Goal: Transaction & Acquisition: Purchase product/service

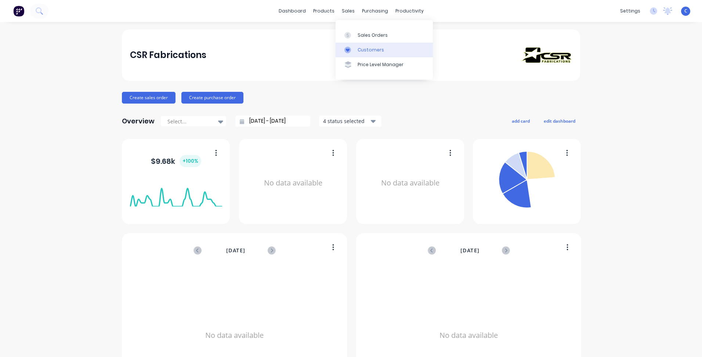
click at [364, 48] on div "Customers" at bounding box center [371, 50] width 26 height 7
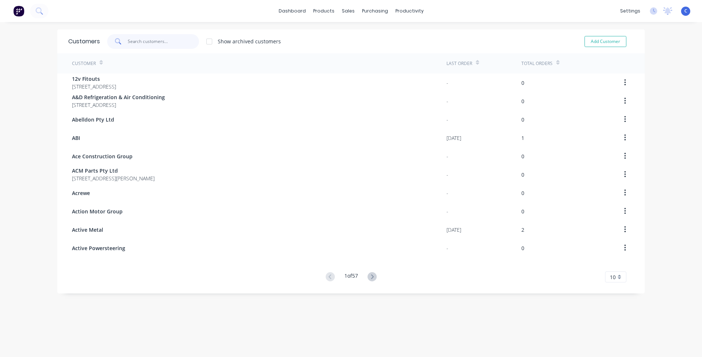
click at [132, 39] on input "text" at bounding box center [164, 41] width 72 height 15
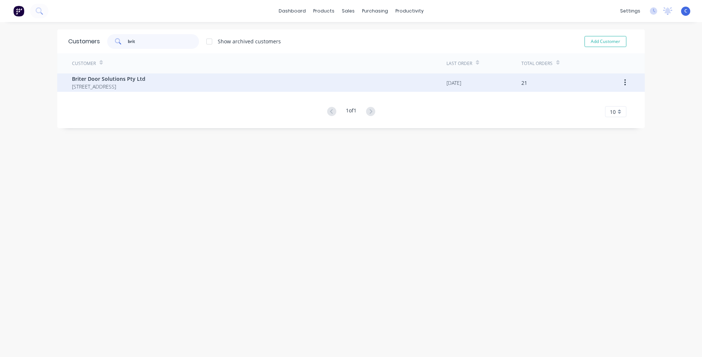
type input "brit"
click at [122, 87] on span "[STREET_ADDRESS]" at bounding box center [108, 87] width 73 height 8
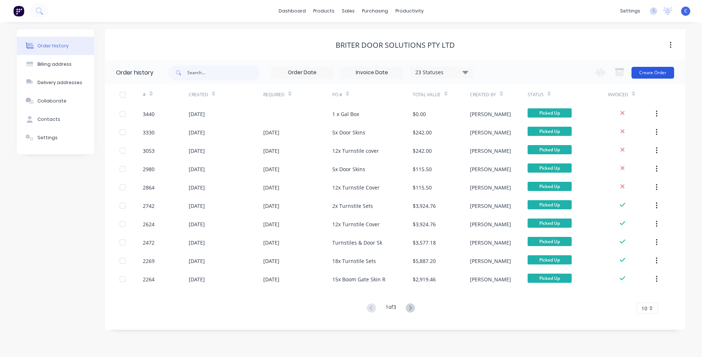
click at [656, 74] on button "Create Order" at bounding box center [653, 73] width 43 height 12
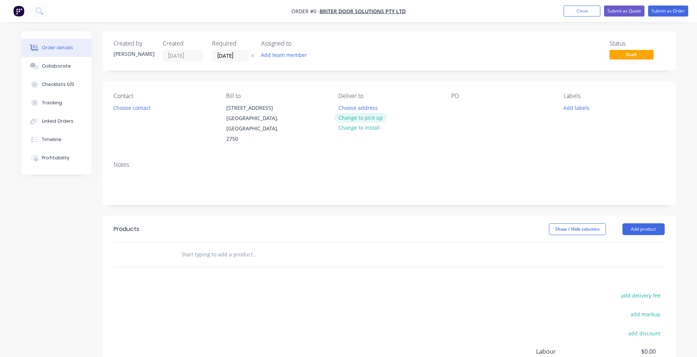
click at [355, 115] on button "Change to pick up" at bounding box center [360, 118] width 52 height 10
click at [461, 111] on div at bounding box center [457, 108] width 12 height 11
paste div
click at [580, 107] on button "Add labels" at bounding box center [577, 108] width 34 height 10
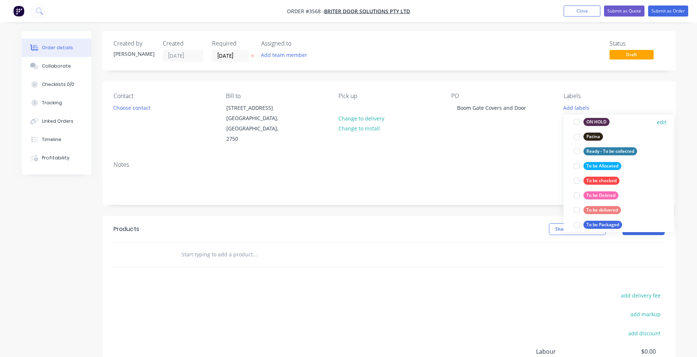
scroll to position [331, 0]
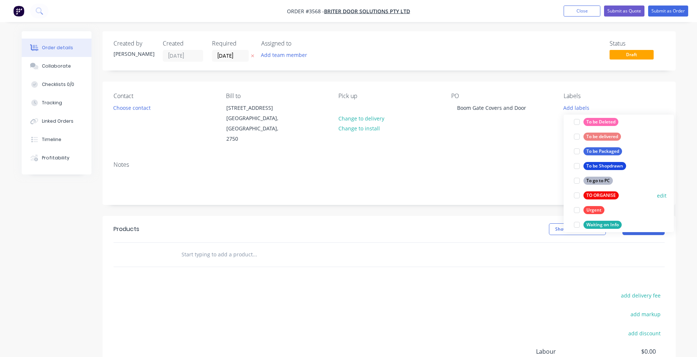
click at [597, 197] on div "TO ORGANISE" at bounding box center [600, 195] width 35 height 8
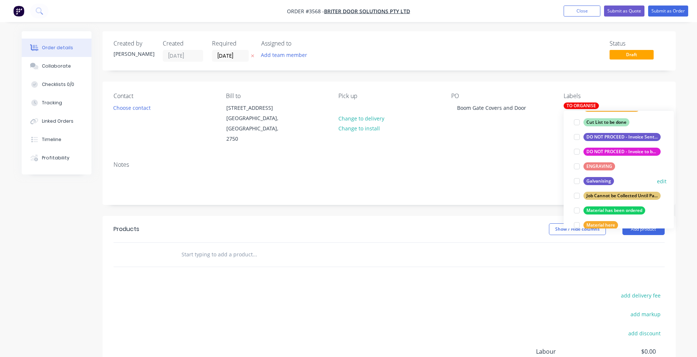
scroll to position [147, 0]
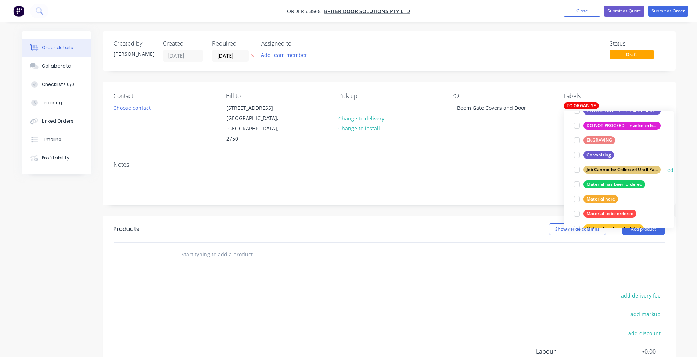
click at [608, 170] on div "Job Cannot be Collected Until Payment is Received" at bounding box center [621, 170] width 77 height 8
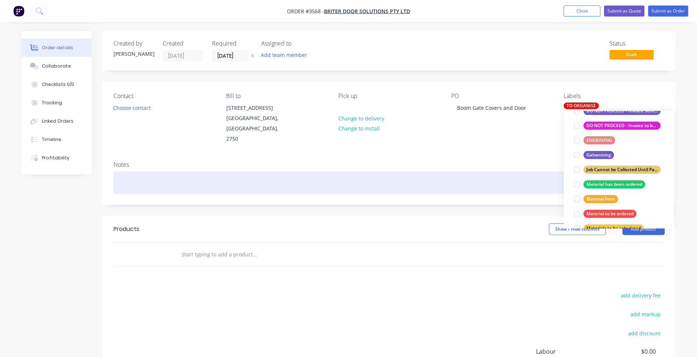
scroll to position [0, 0]
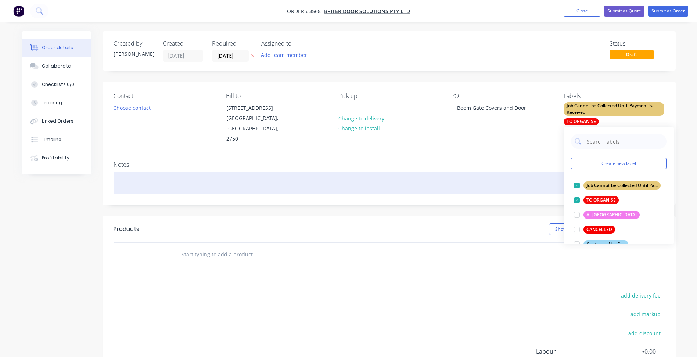
click at [515, 172] on div at bounding box center [389, 183] width 551 height 22
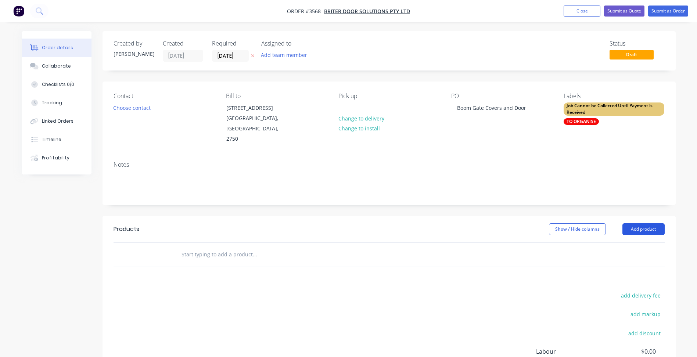
click at [643, 223] on button "Add product" at bounding box center [643, 229] width 42 height 12
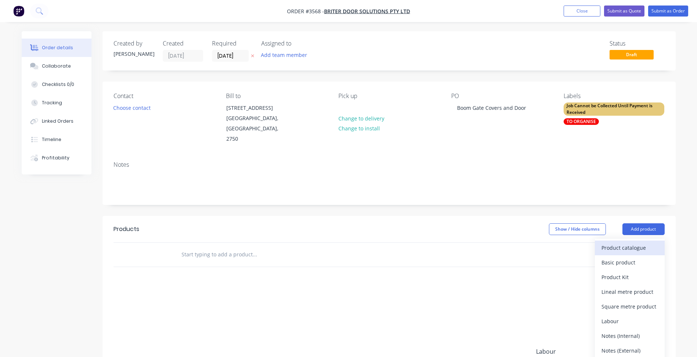
click at [628, 242] on div "Product catalogue" at bounding box center [629, 247] width 57 height 11
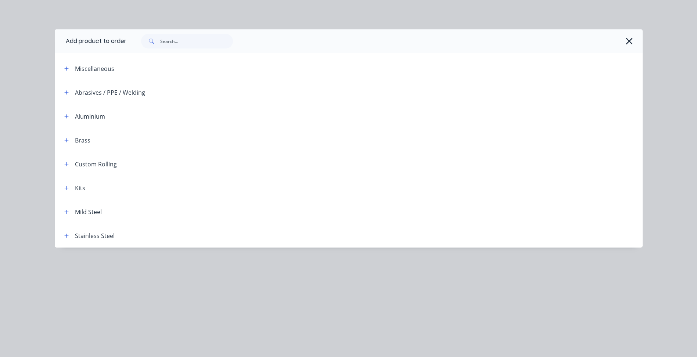
drag, startPoint x: 66, startPoint y: 187, endPoint x: 152, endPoint y: 205, distance: 87.3
click at [74, 190] on div "Kits" at bounding box center [71, 187] width 27 height 9
click at [152, 205] on header "Mild Steel" at bounding box center [349, 212] width 588 height 24
click at [70, 188] on button "button" at bounding box center [66, 187] width 9 height 9
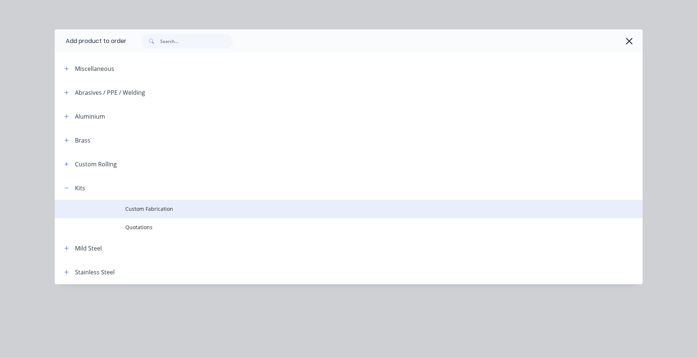
click at [179, 206] on span "Custom Fabrication" at bounding box center [332, 209] width 414 height 8
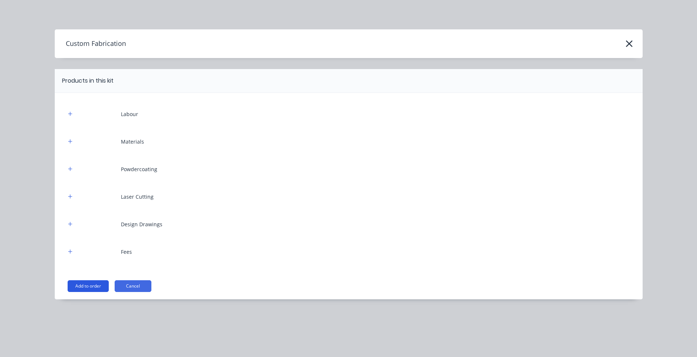
click at [89, 284] on button "Add to order" at bounding box center [88, 286] width 41 height 12
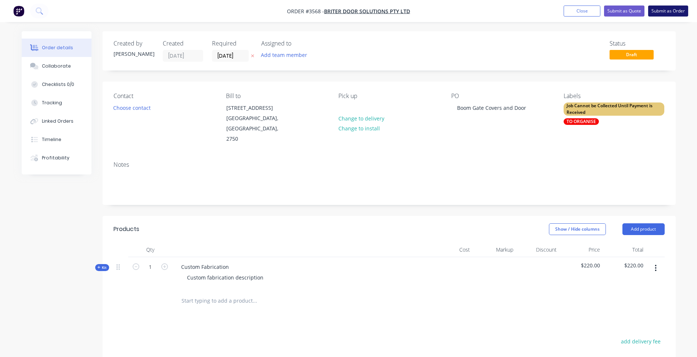
click at [670, 11] on button "Submit as Order" at bounding box center [668, 11] width 40 height 11
